Goal: Navigation & Orientation: Find specific page/section

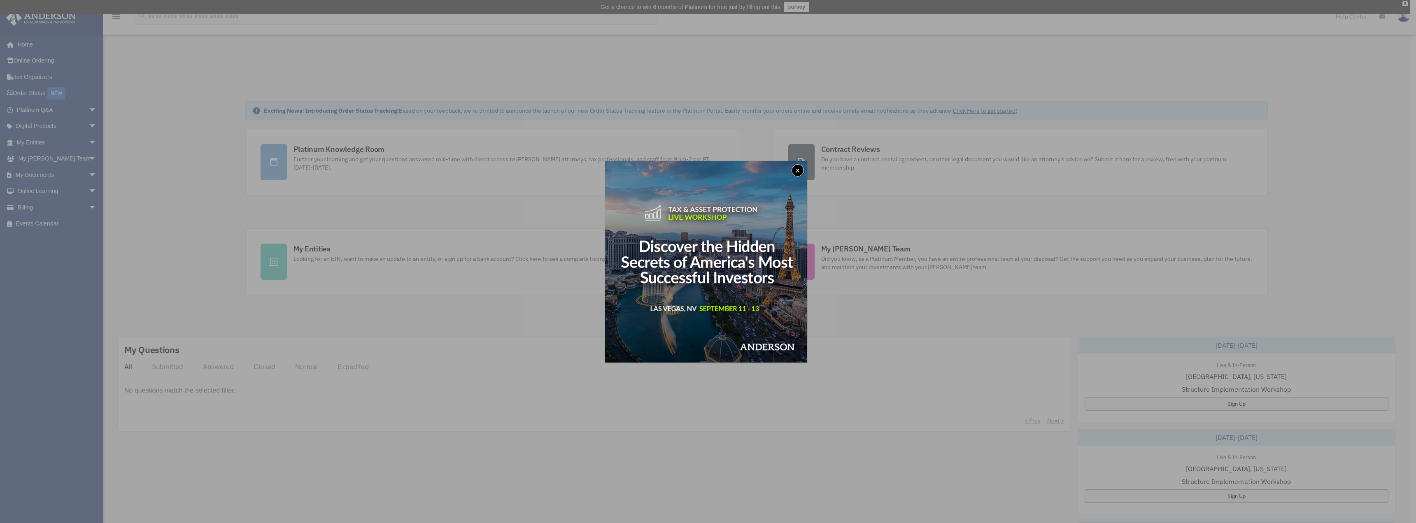
click at [799, 170] on button "x" at bounding box center [798, 170] width 12 height 12
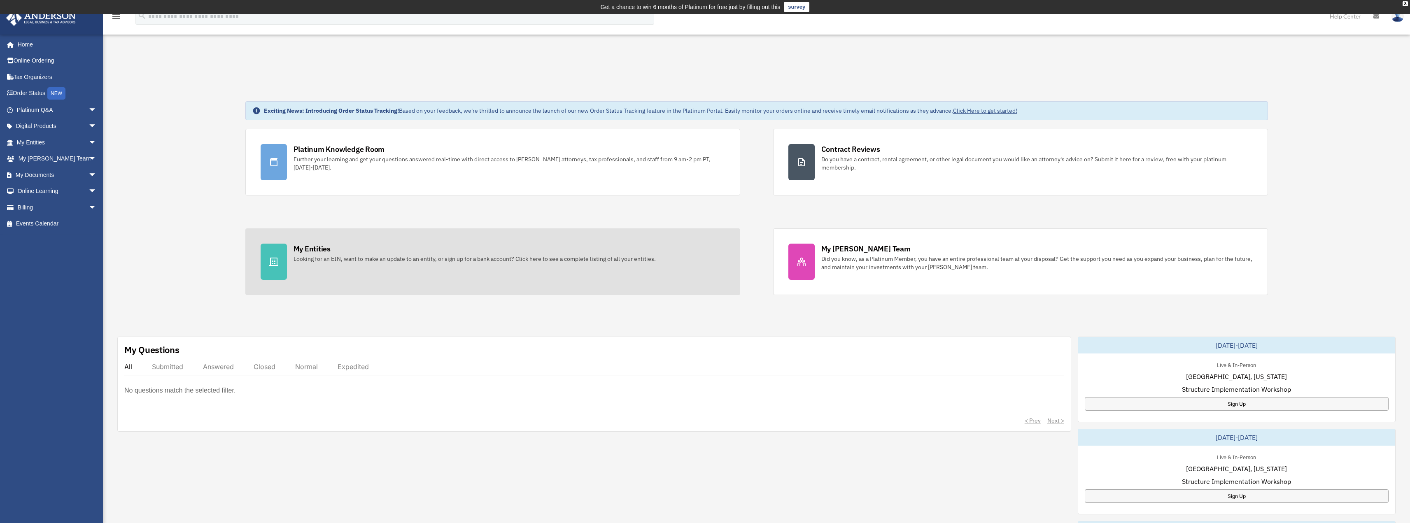
click at [298, 255] on div "Looking for an EIN, want to make an update to an entity, or sign up for a bank …" at bounding box center [475, 259] width 362 height 8
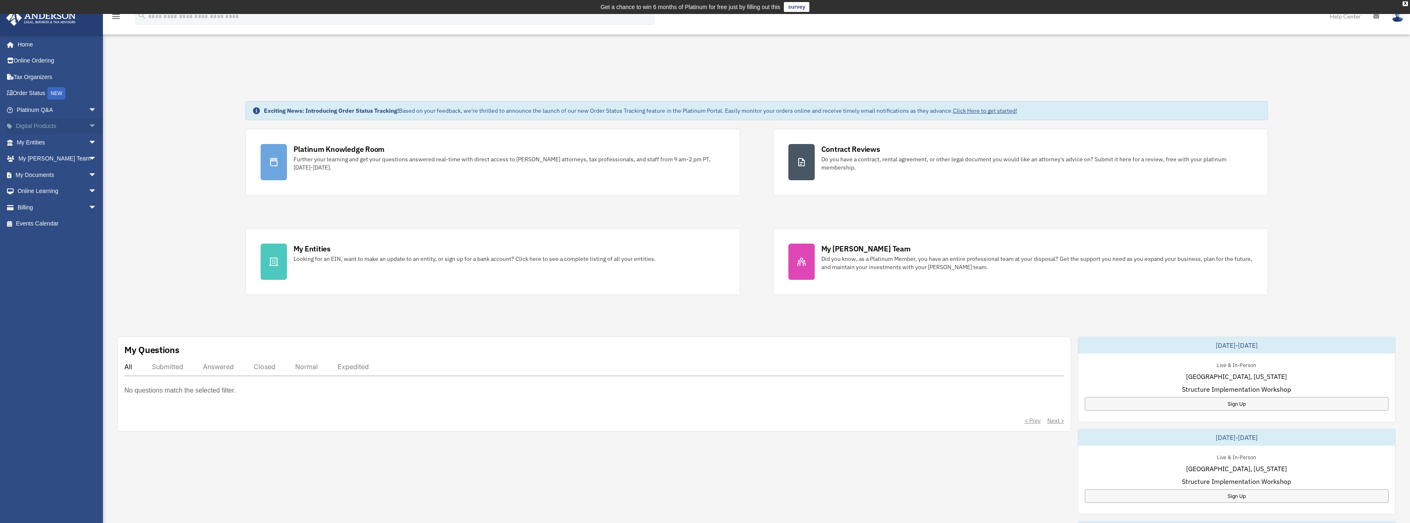
click at [89, 130] on span "arrow_drop_down" at bounding box center [97, 126] width 16 height 17
click at [89, 208] on span "arrow_drop_down" at bounding box center [97, 207] width 16 height 17
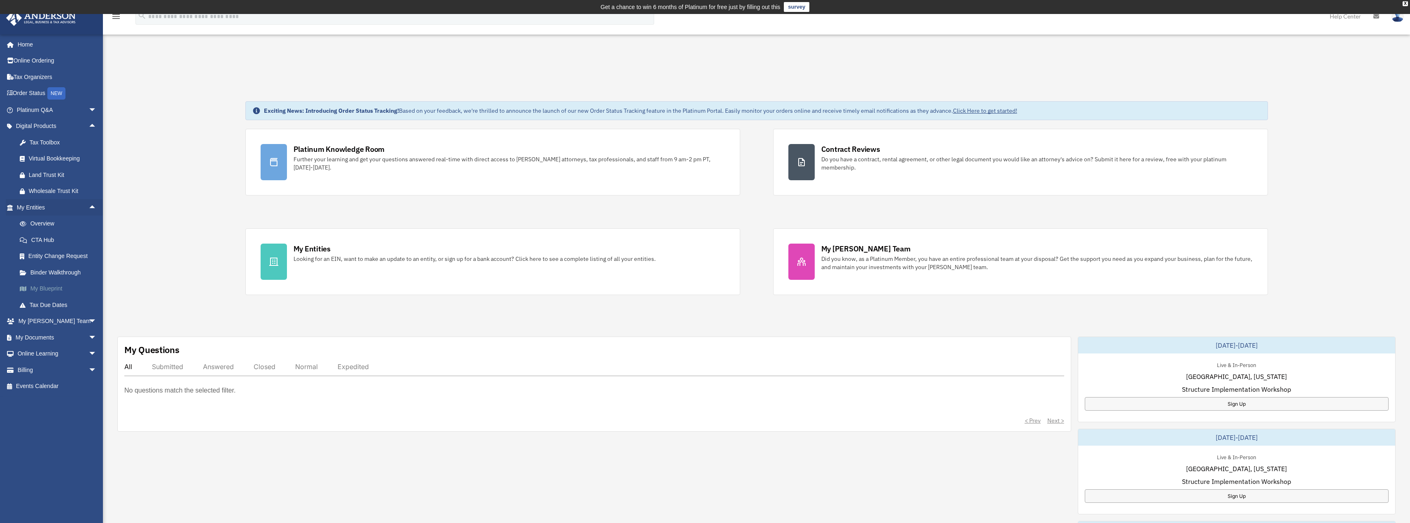
click at [61, 287] on link "My Blueprint" at bounding box center [61, 289] width 98 height 16
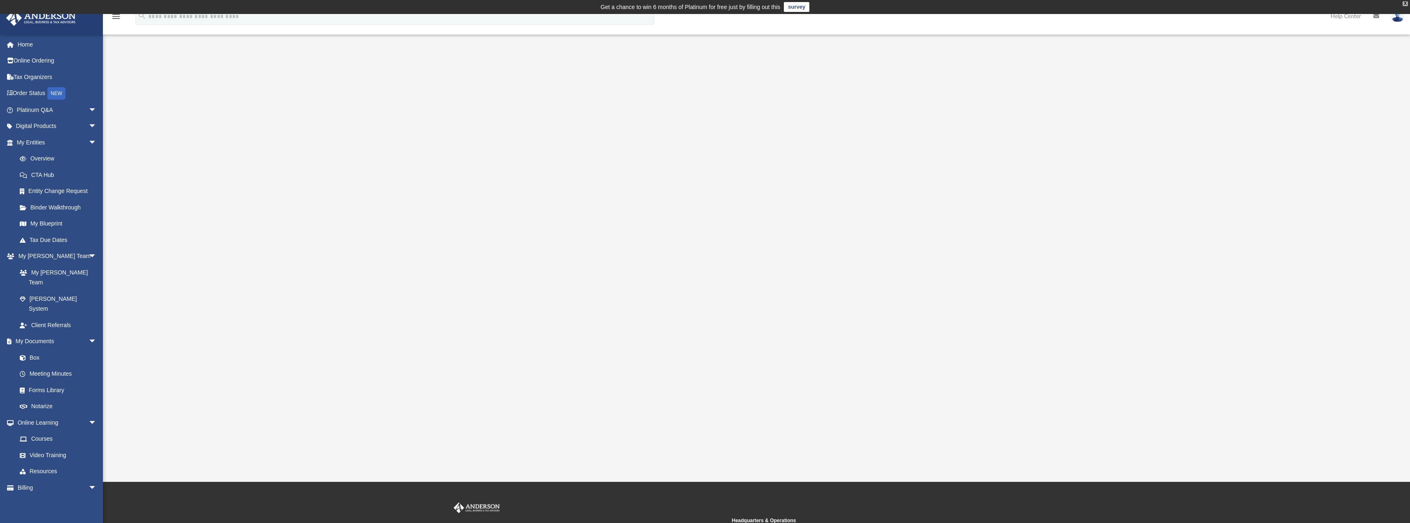
click at [1408, 2] on div "X" at bounding box center [1405, 3] width 5 height 5
